Goal: Task Accomplishment & Management: Manage account settings

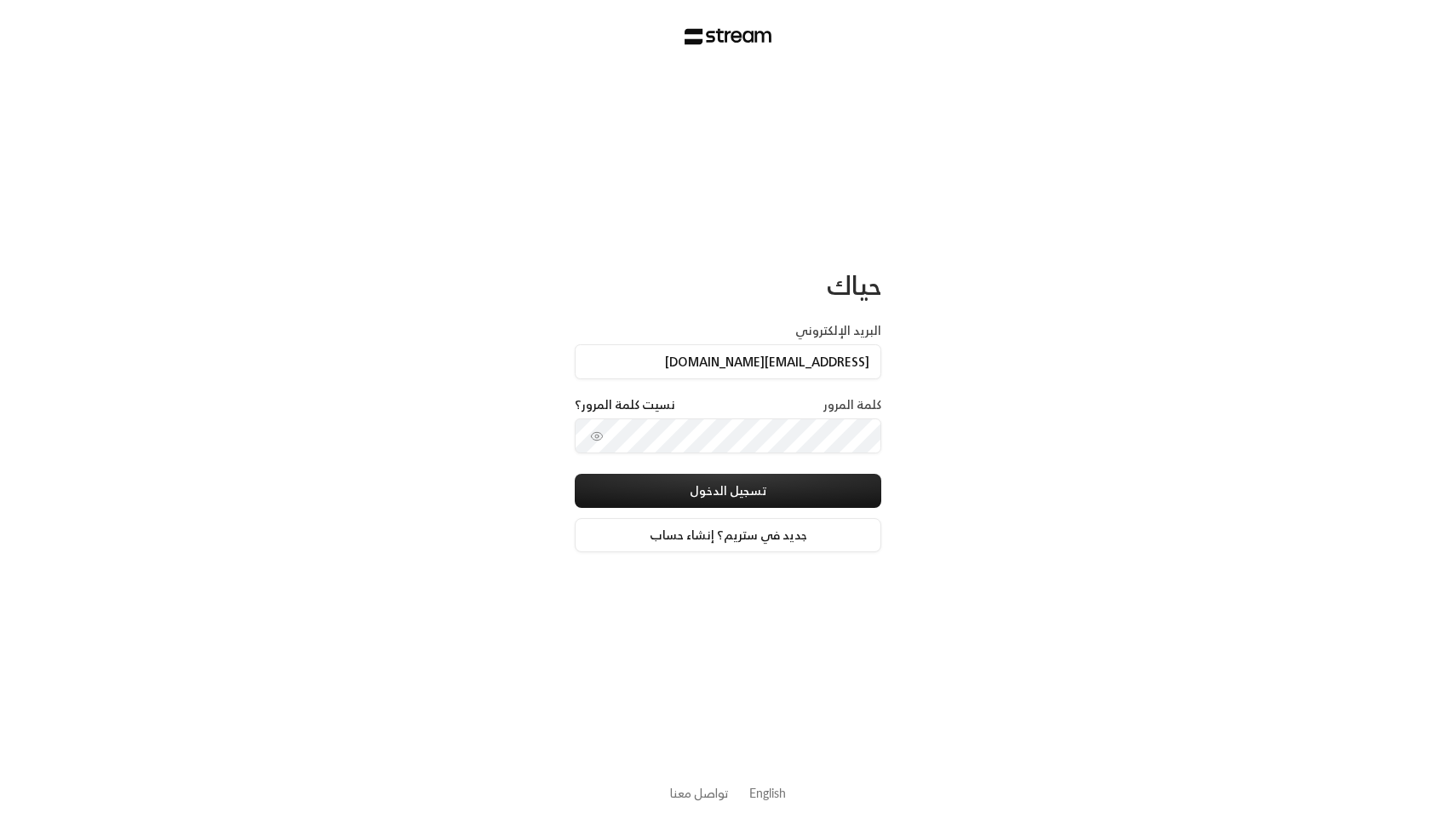
type input "[EMAIL_ADDRESS][DOMAIN_NAME]"
click at [575, 474] on button "تسجيل الدخول" at bounding box center [728, 490] width 307 height 34
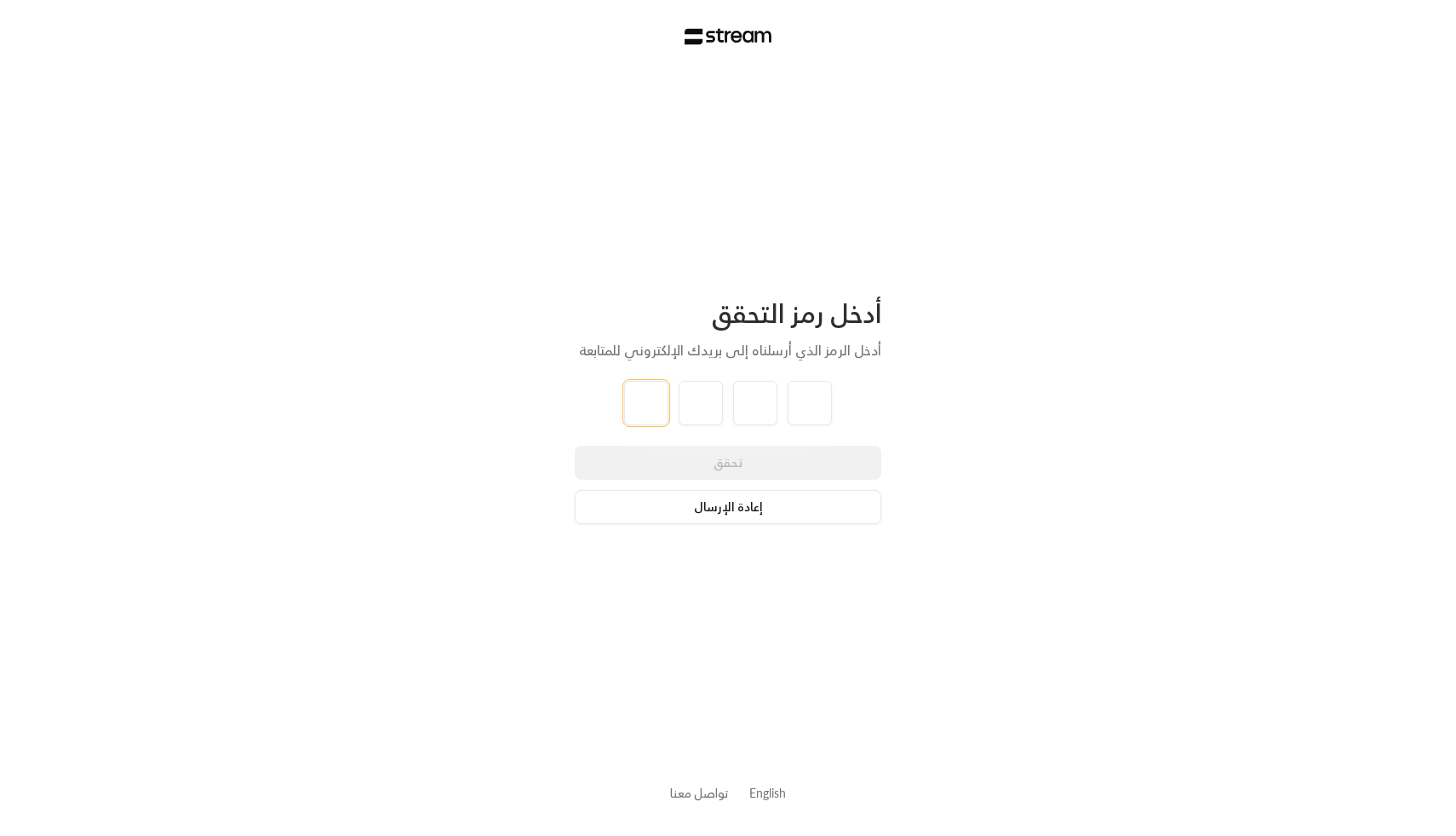
paste input "7"
type input "7"
type input "2"
type input "8"
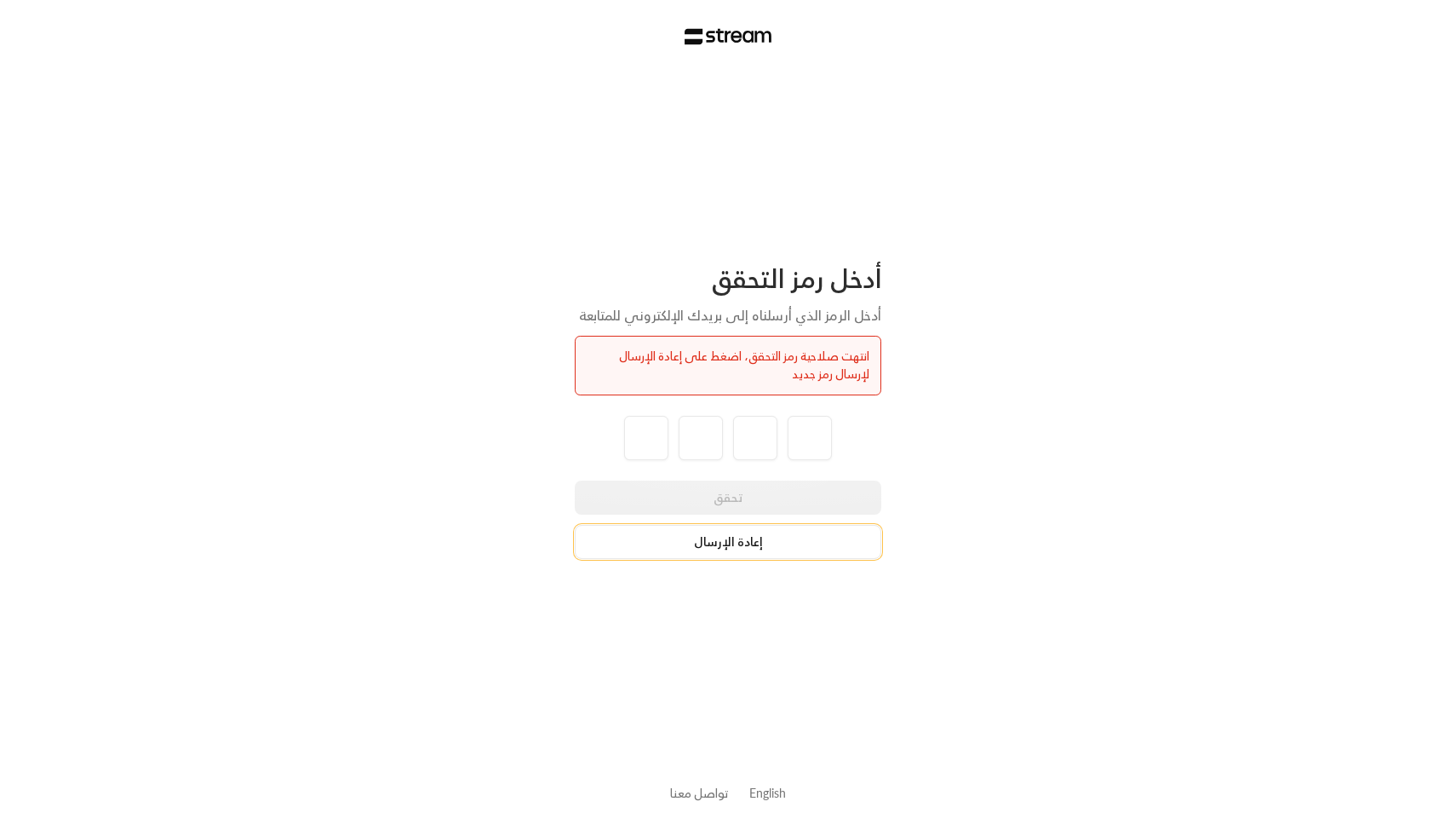
click at [754, 538] on button "إعادة الإرسال" at bounding box center [728, 541] width 307 height 34
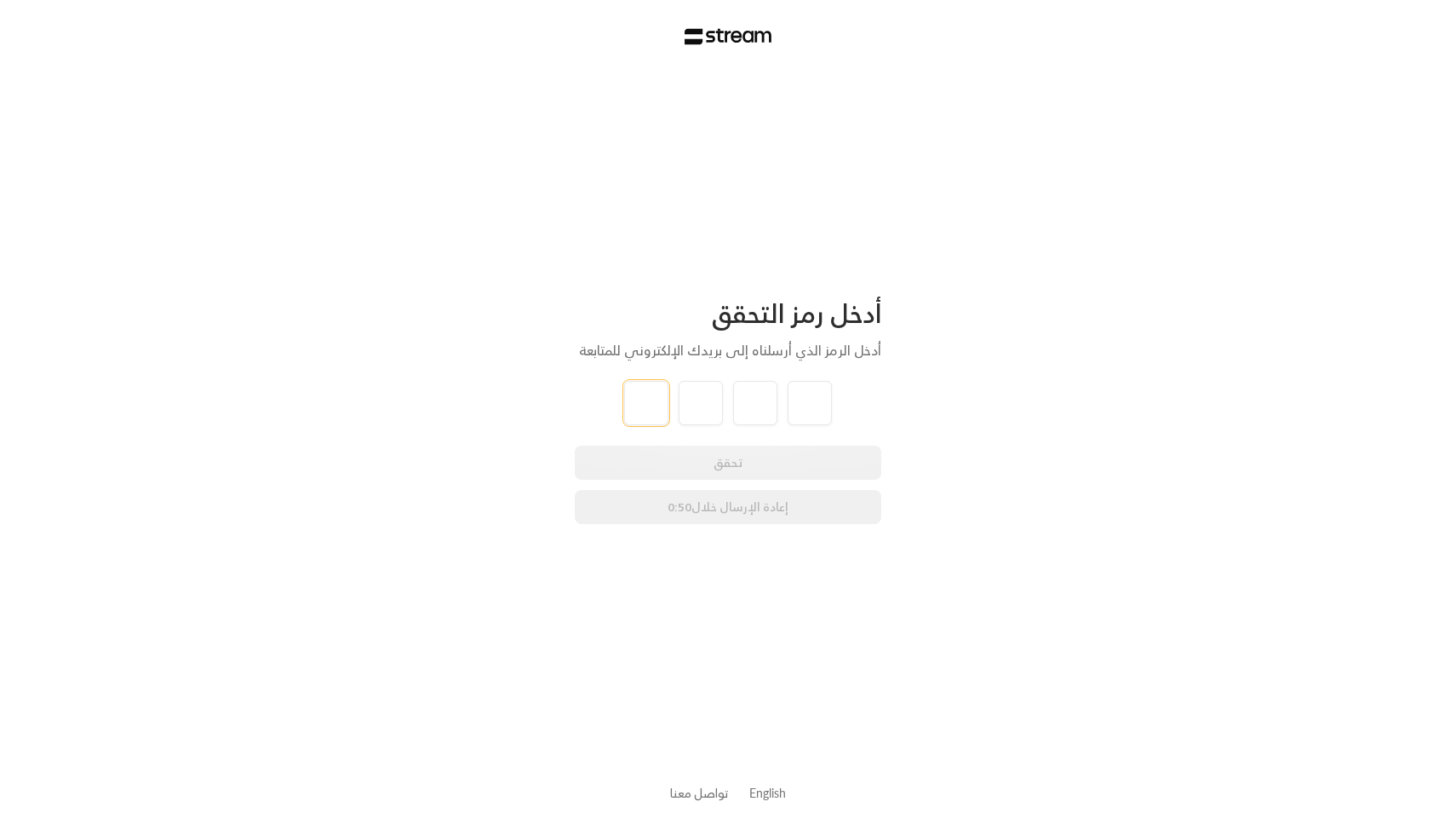
paste input "3"
type input "3"
type input "5"
type input "2"
type input "9"
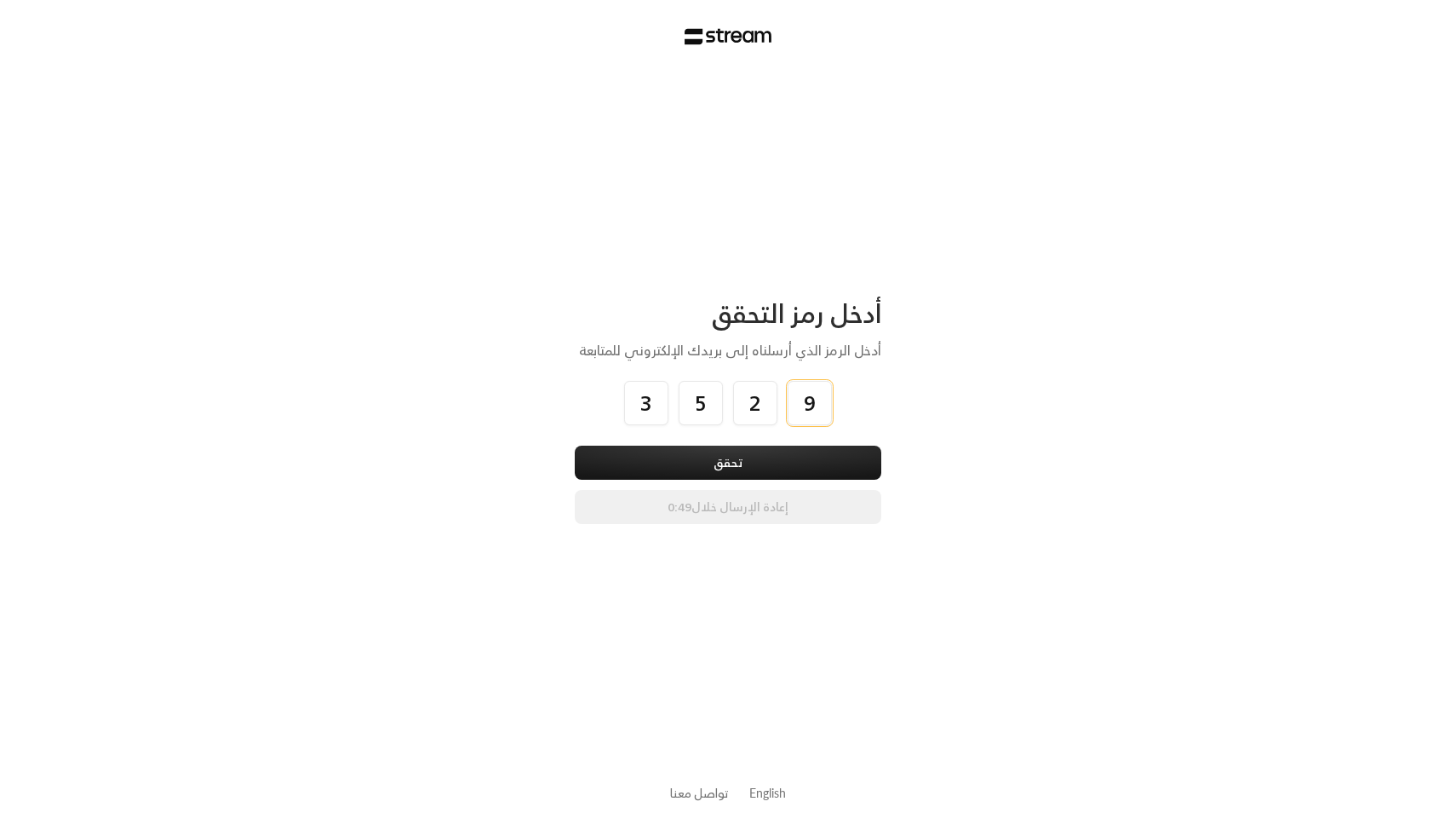
click at [575, 445] on button "تحقق" at bounding box center [728, 462] width 307 height 34
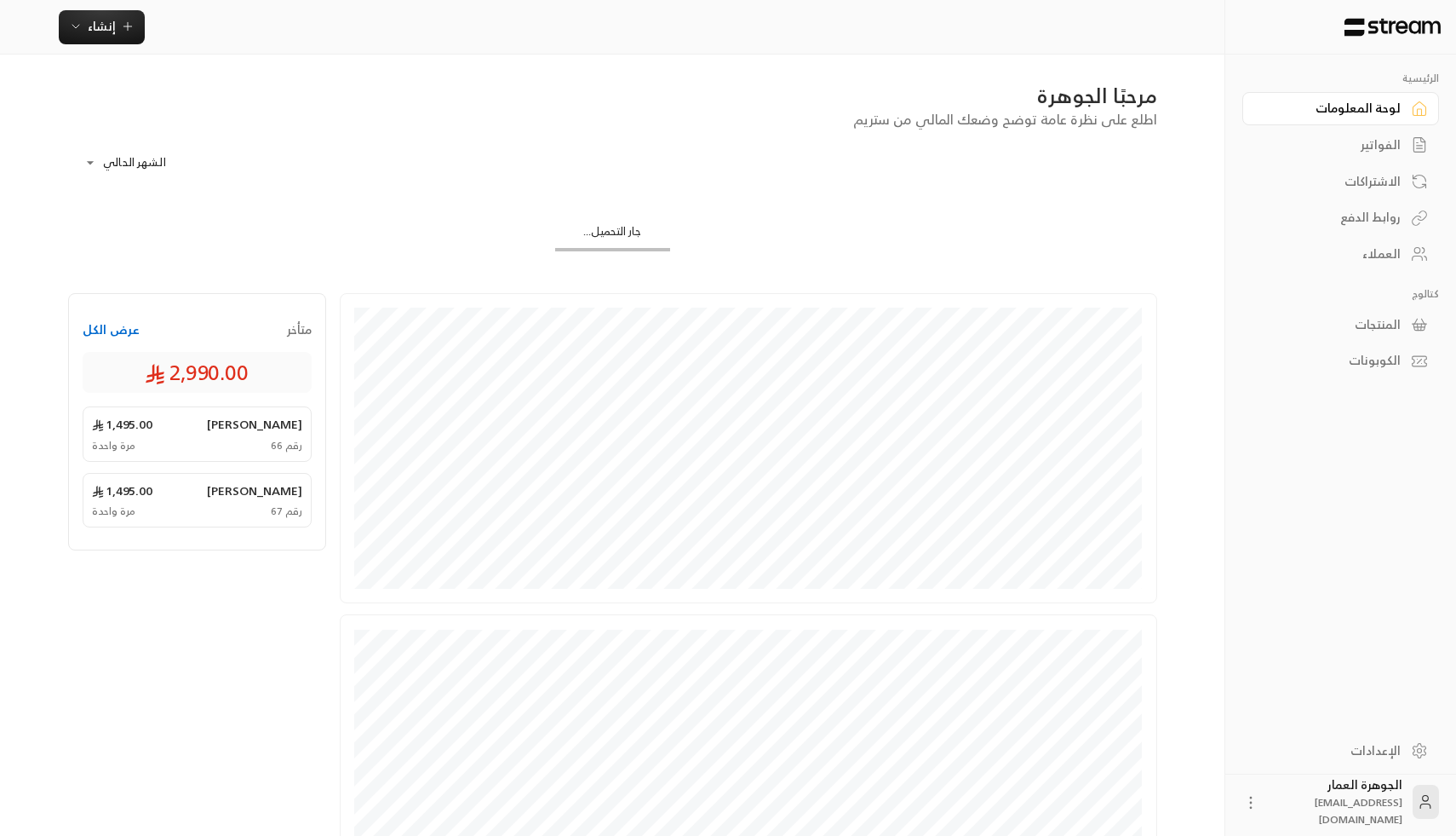
click at [1368, 142] on div "الفواتير" at bounding box center [1333, 145] width 137 height 17
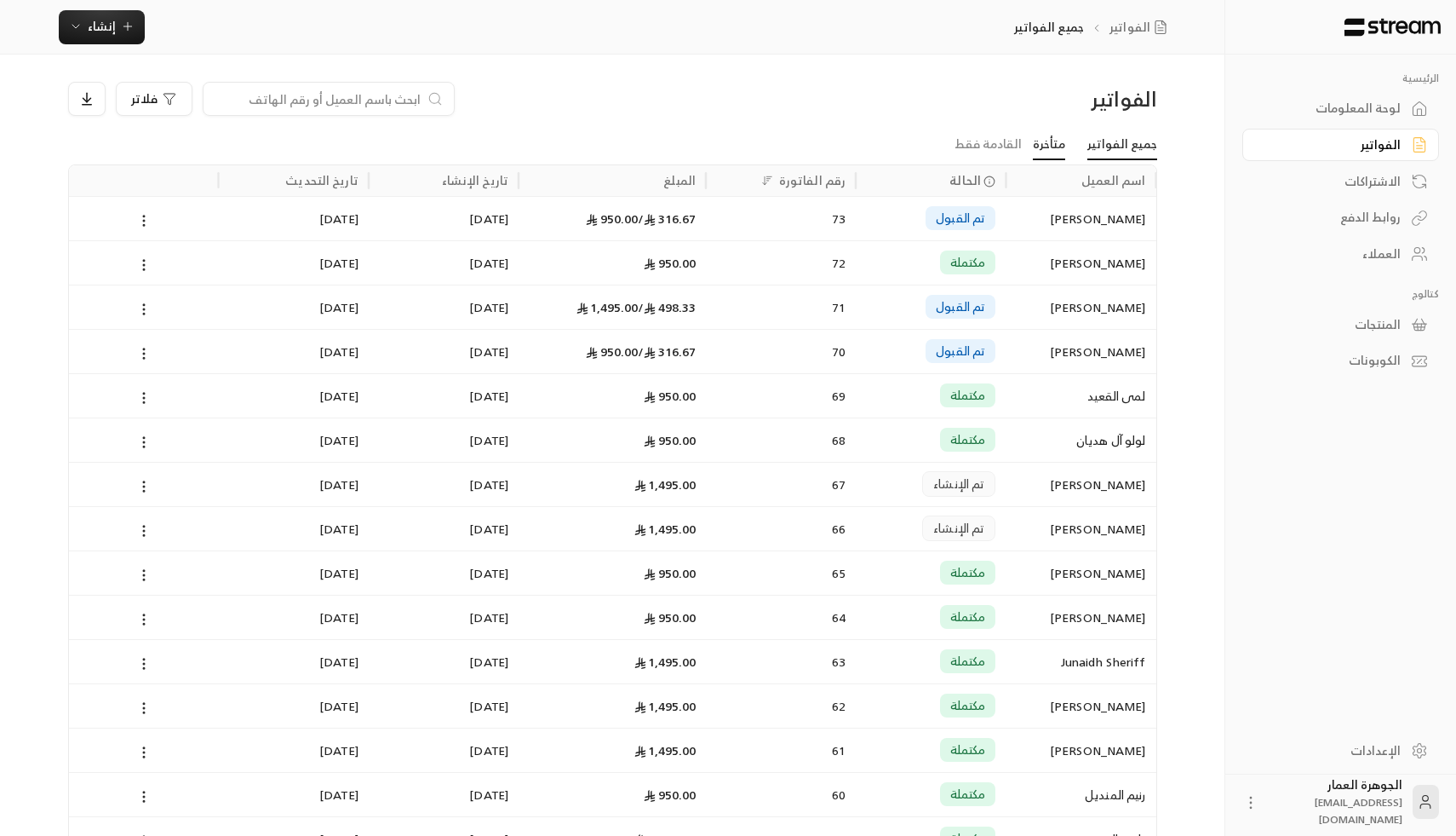
click at [1066, 150] on link "متأخرة" at bounding box center [1049, 145] width 33 height 31
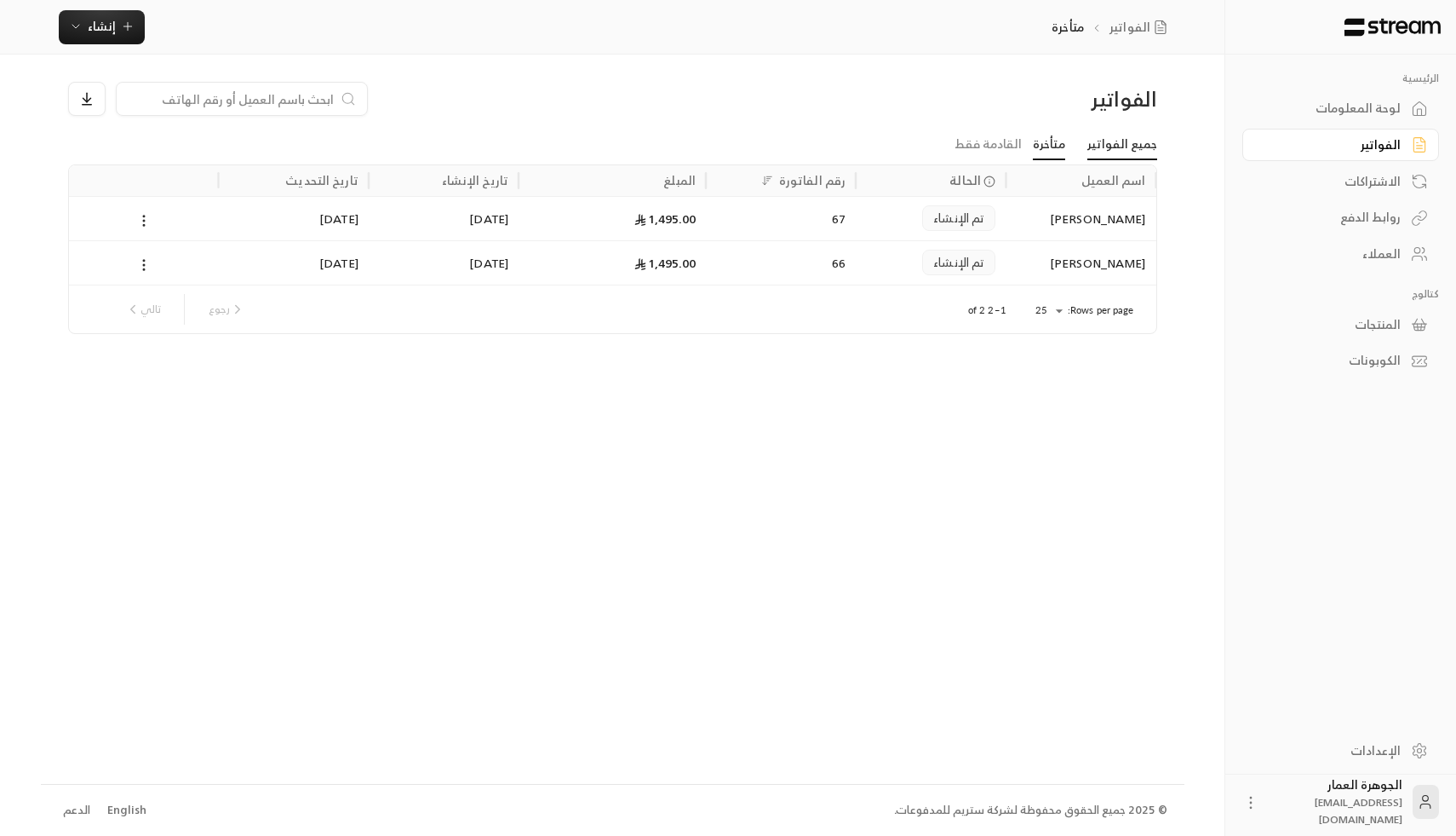
click at [1126, 145] on link "جميع الفواتير" at bounding box center [1122, 145] width 70 height 31
